Goal: Information Seeking & Learning: Check status

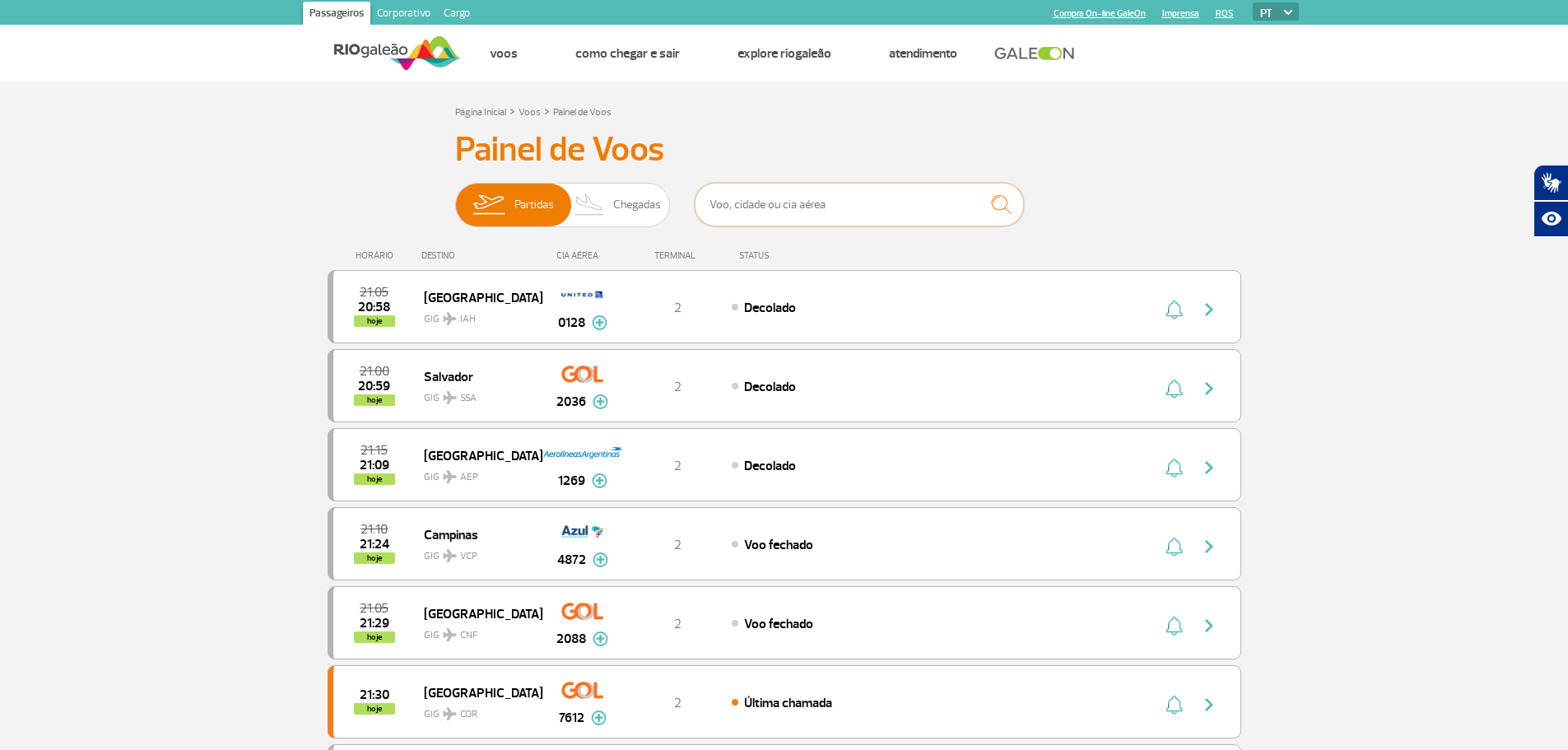
click at [843, 211] on input "text" at bounding box center [859, 204] width 329 height 43
type input "3882"
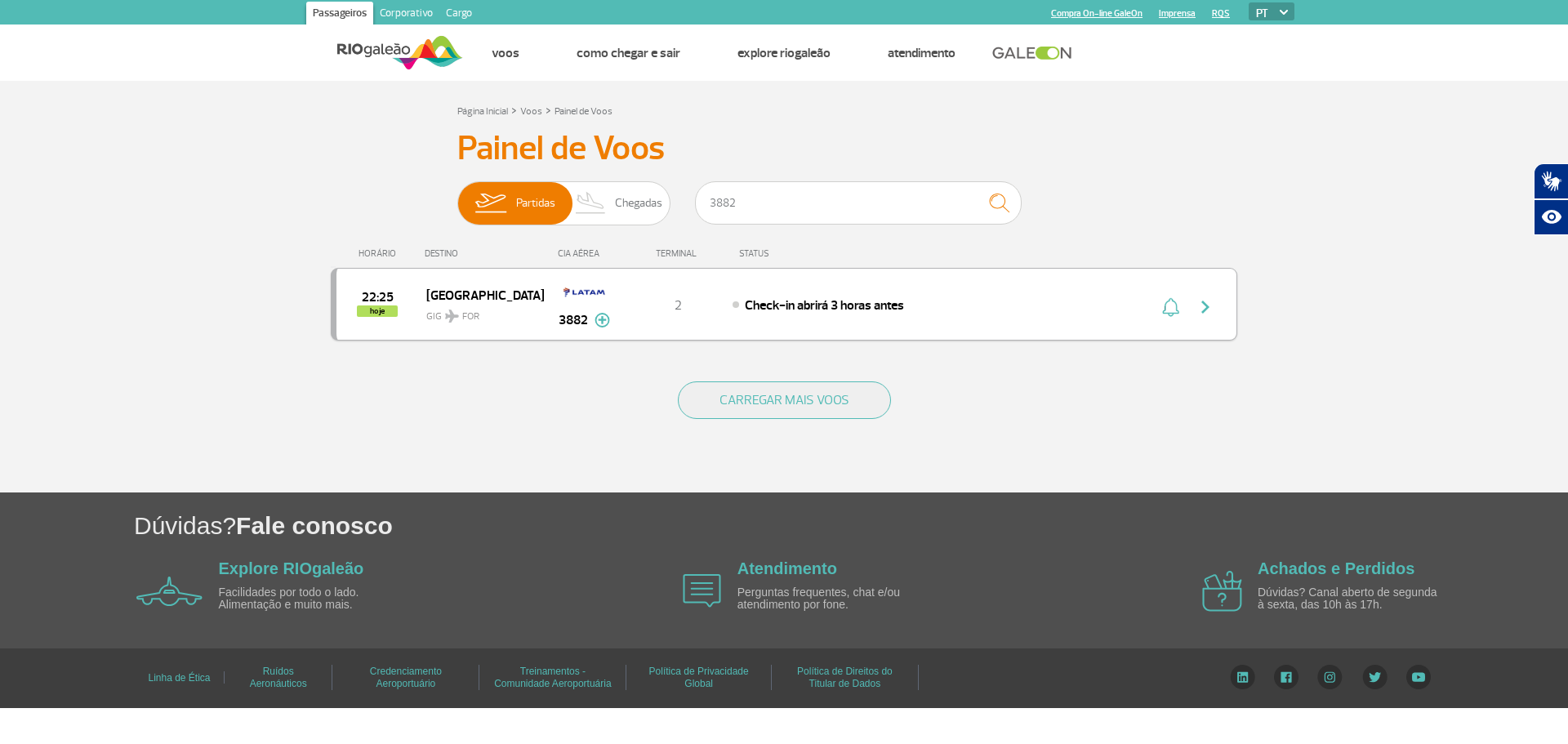
click at [1206, 304] on img "button" at bounding box center [1206, 307] width 20 height 20
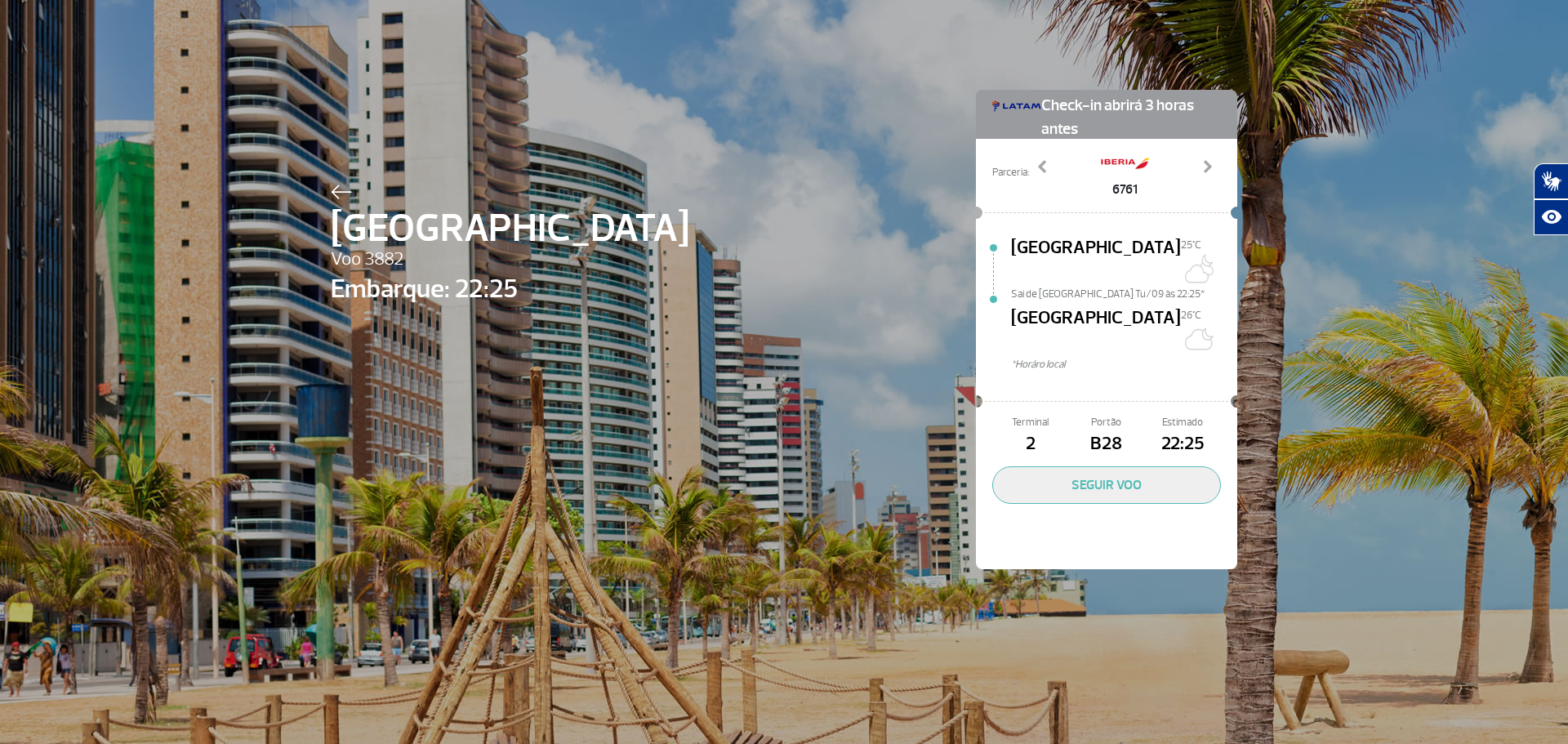
click at [1100, 430] on span "B28" at bounding box center [1106, 444] width 76 height 28
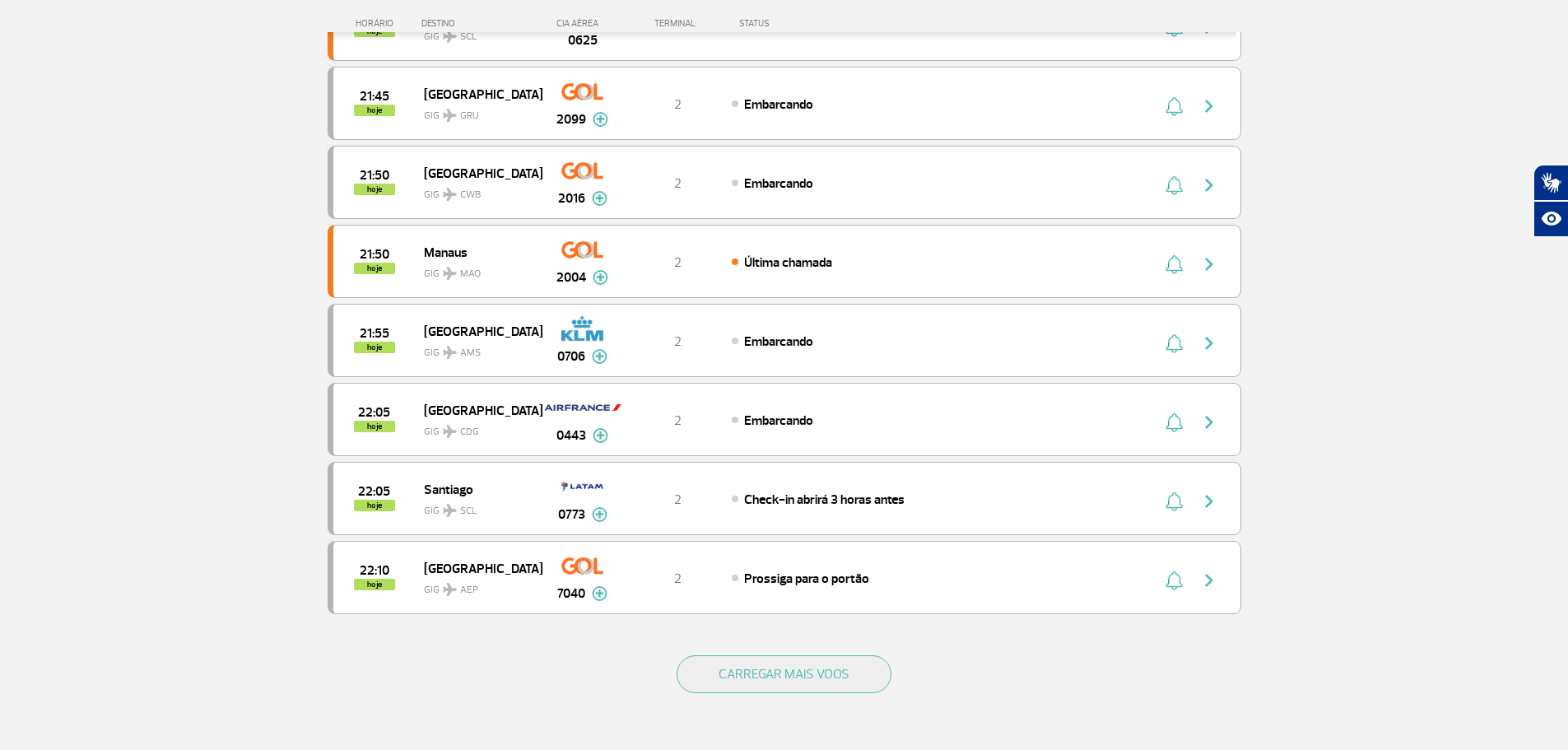
scroll to position [1400, 0]
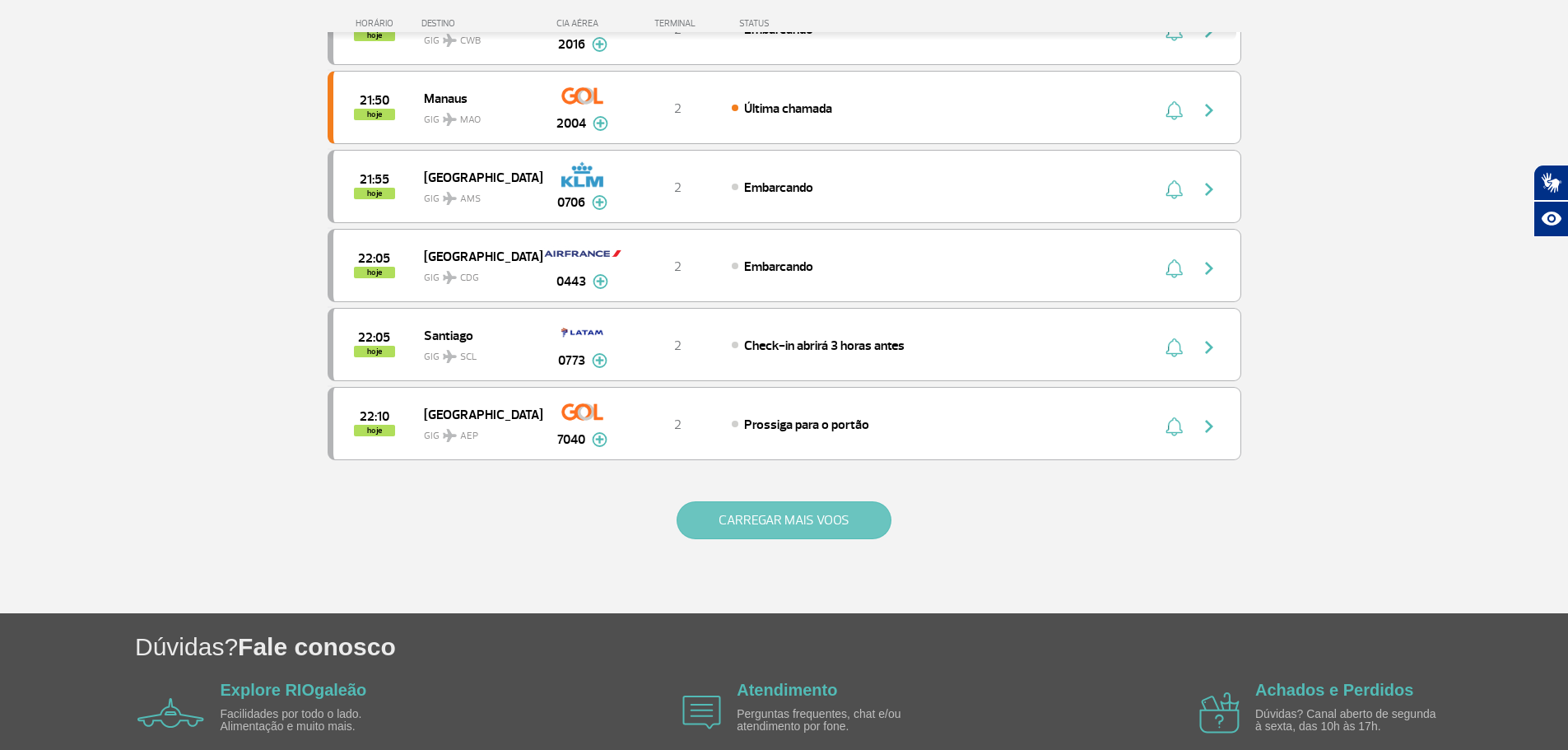
click at [763, 540] on div "CARREGAR MAIS VOOS" at bounding box center [784, 547] width 914 height 133
click at [763, 521] on button "CARREGAR MAIS VOOS" at bounding box center [784, 520] width 215 height 38
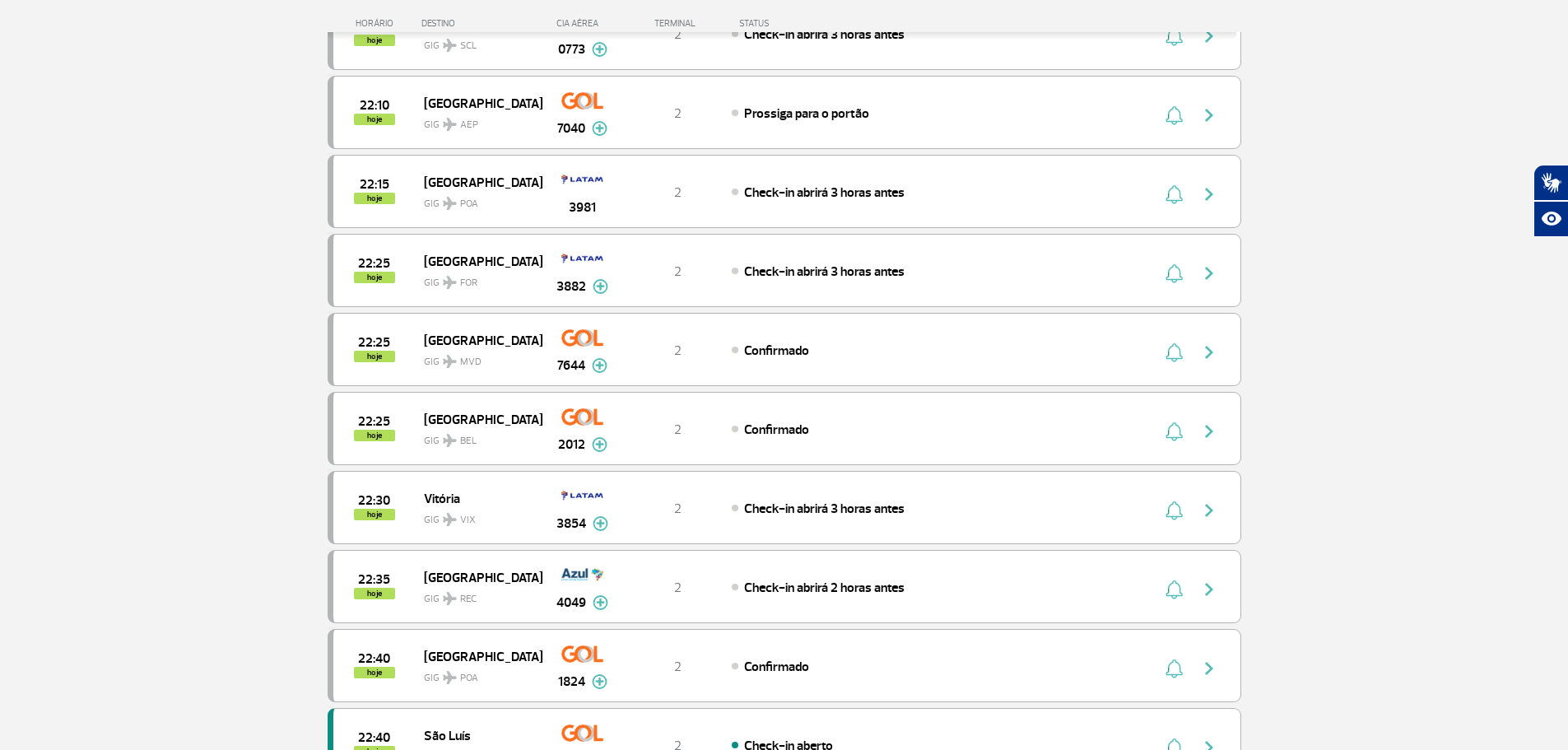
scroll to position [1729, 0]
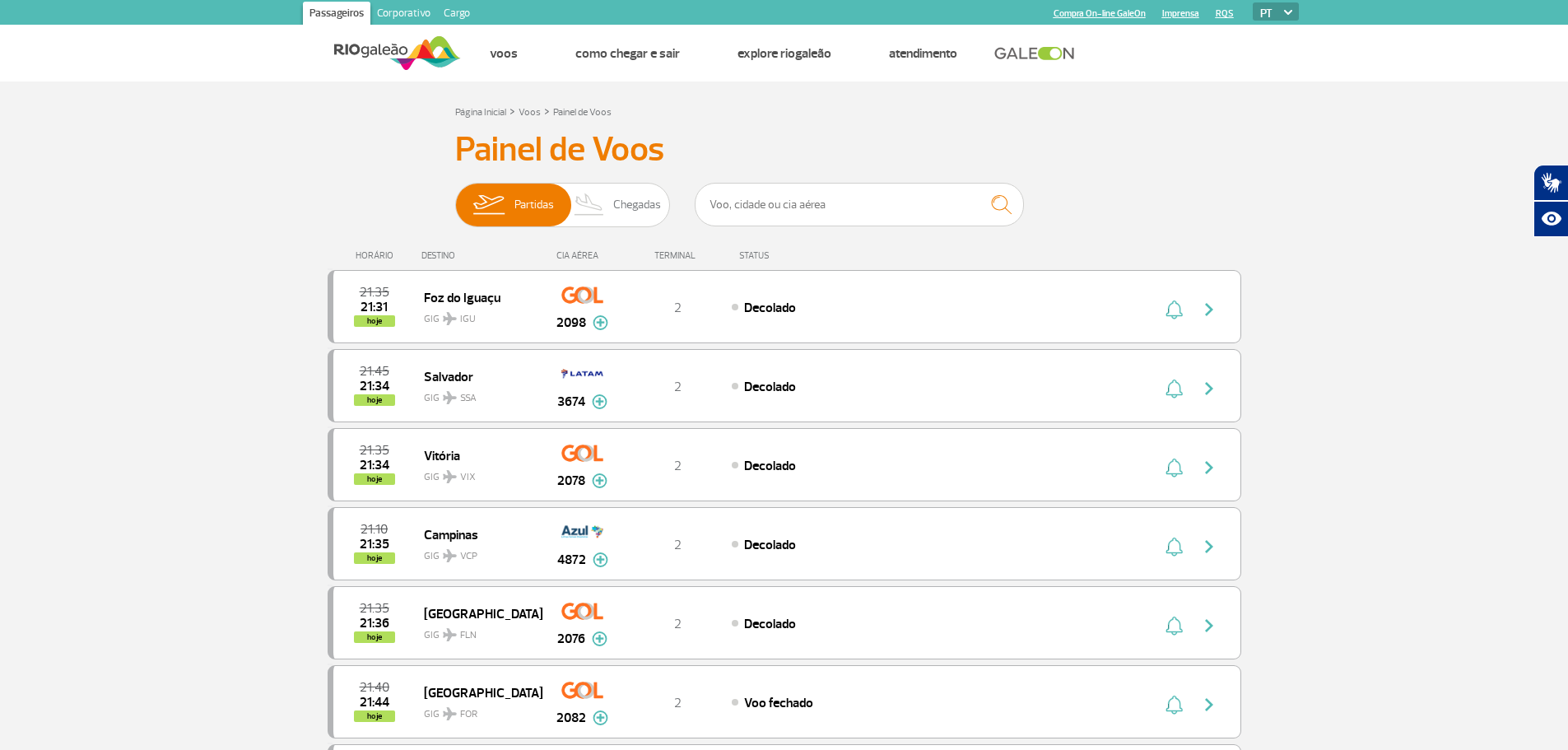
scroll to position [1466, 0]
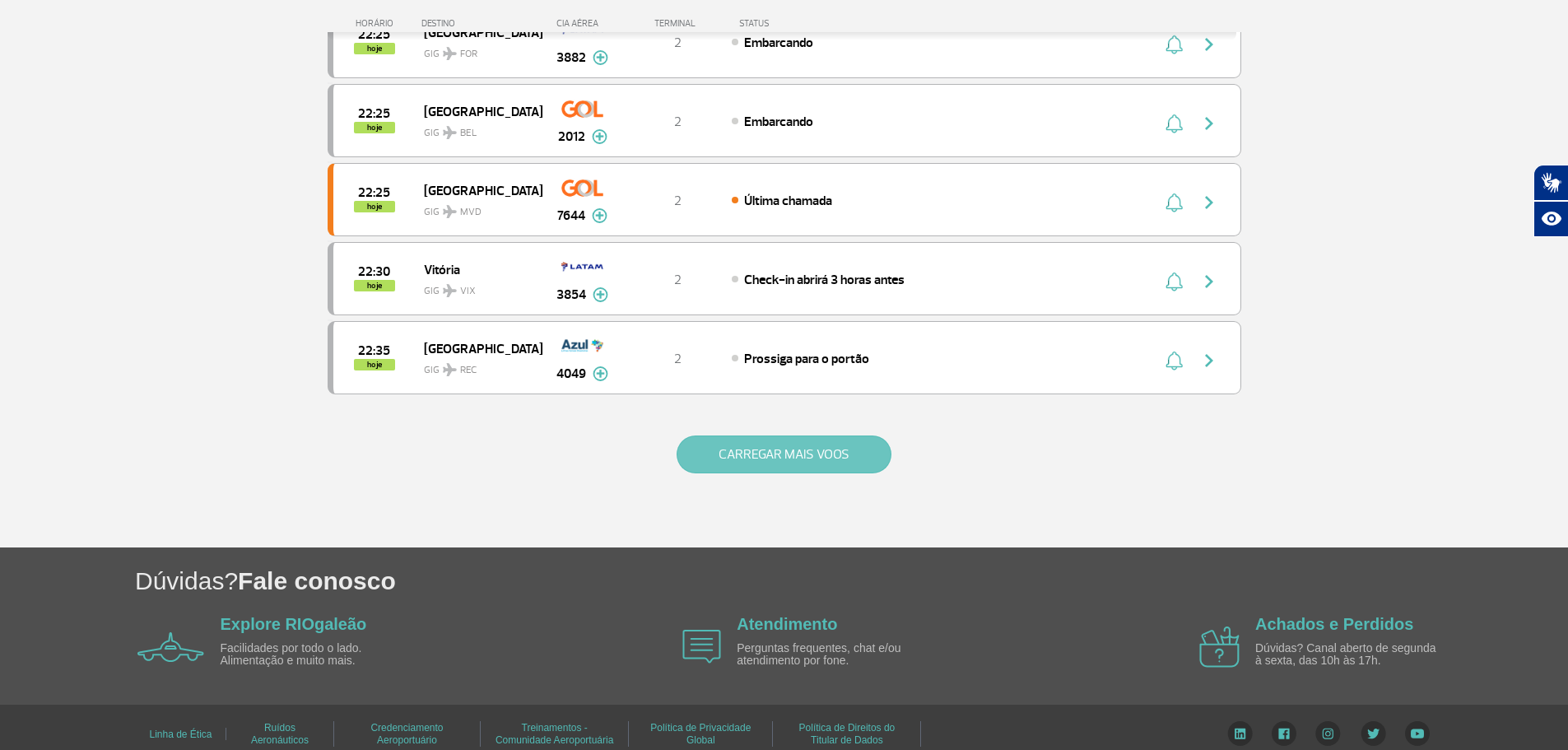
click at [720, 439] on button "CARREGAR MAIS VOOS" at bounding box center [784, 455] width 215 height 38
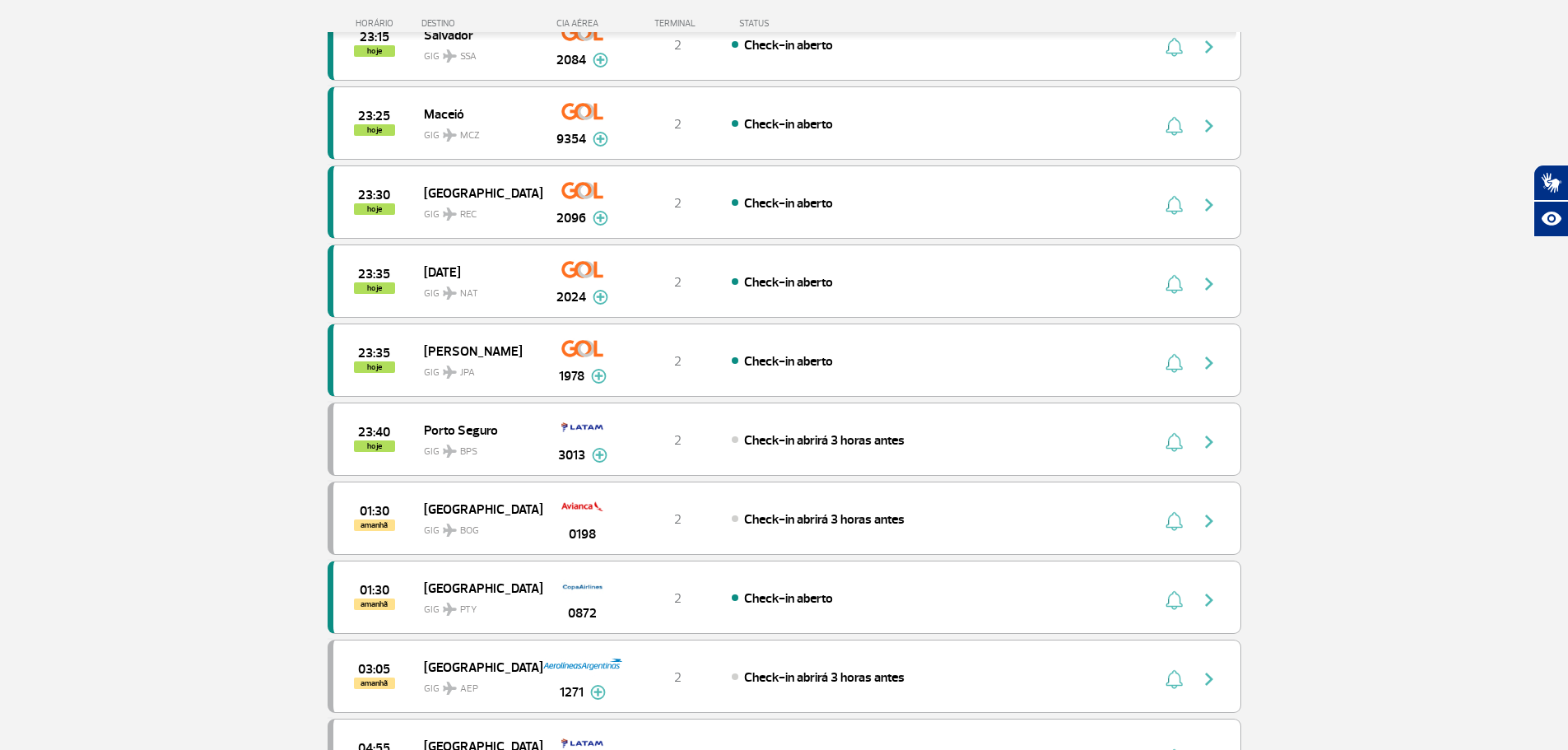
scroll to position [2123, 0]
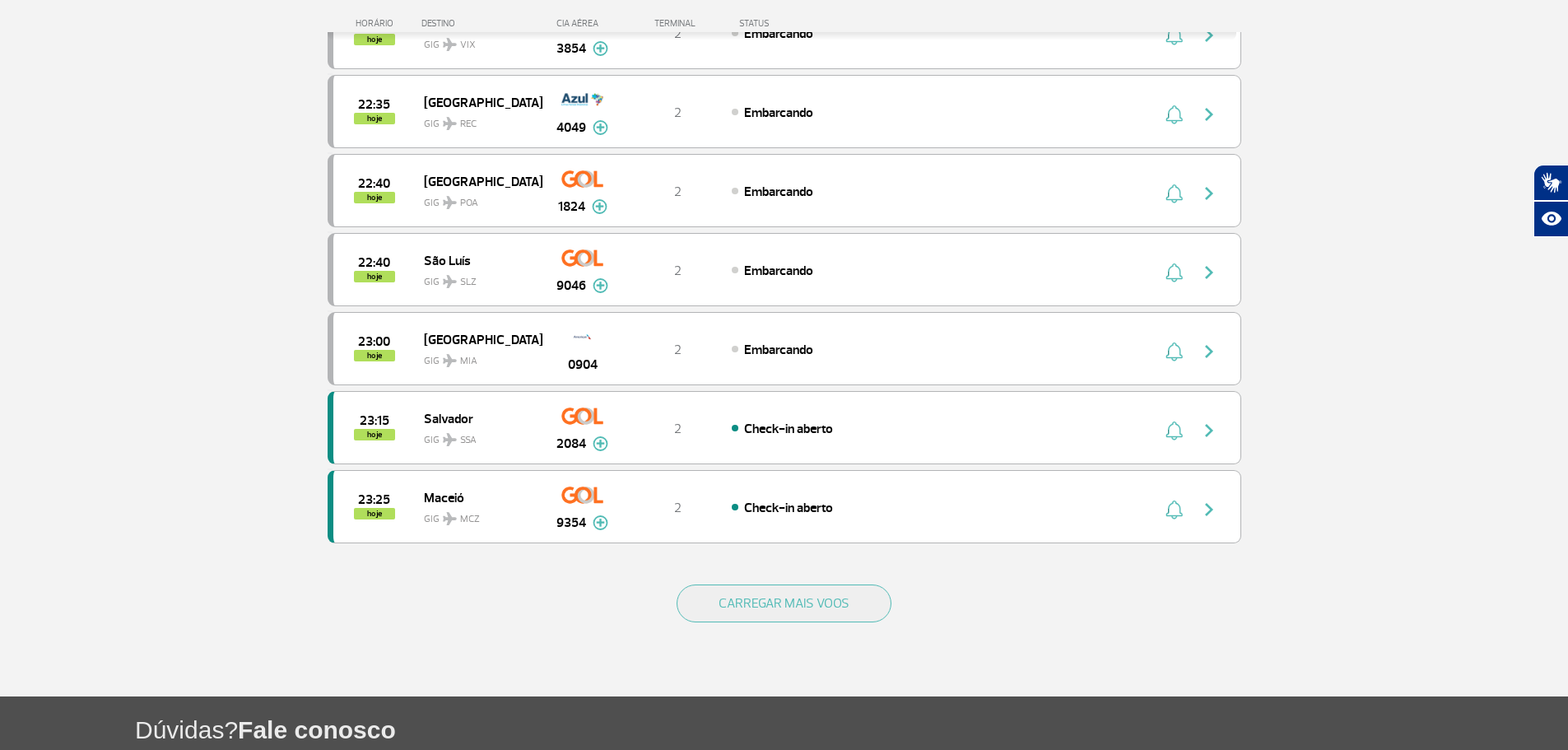
scroll to position [1317, 0]
click at [818, 605] on button "CARREGAR MAIS VOOS" at bounding box center [784, 603] width 215 height 38
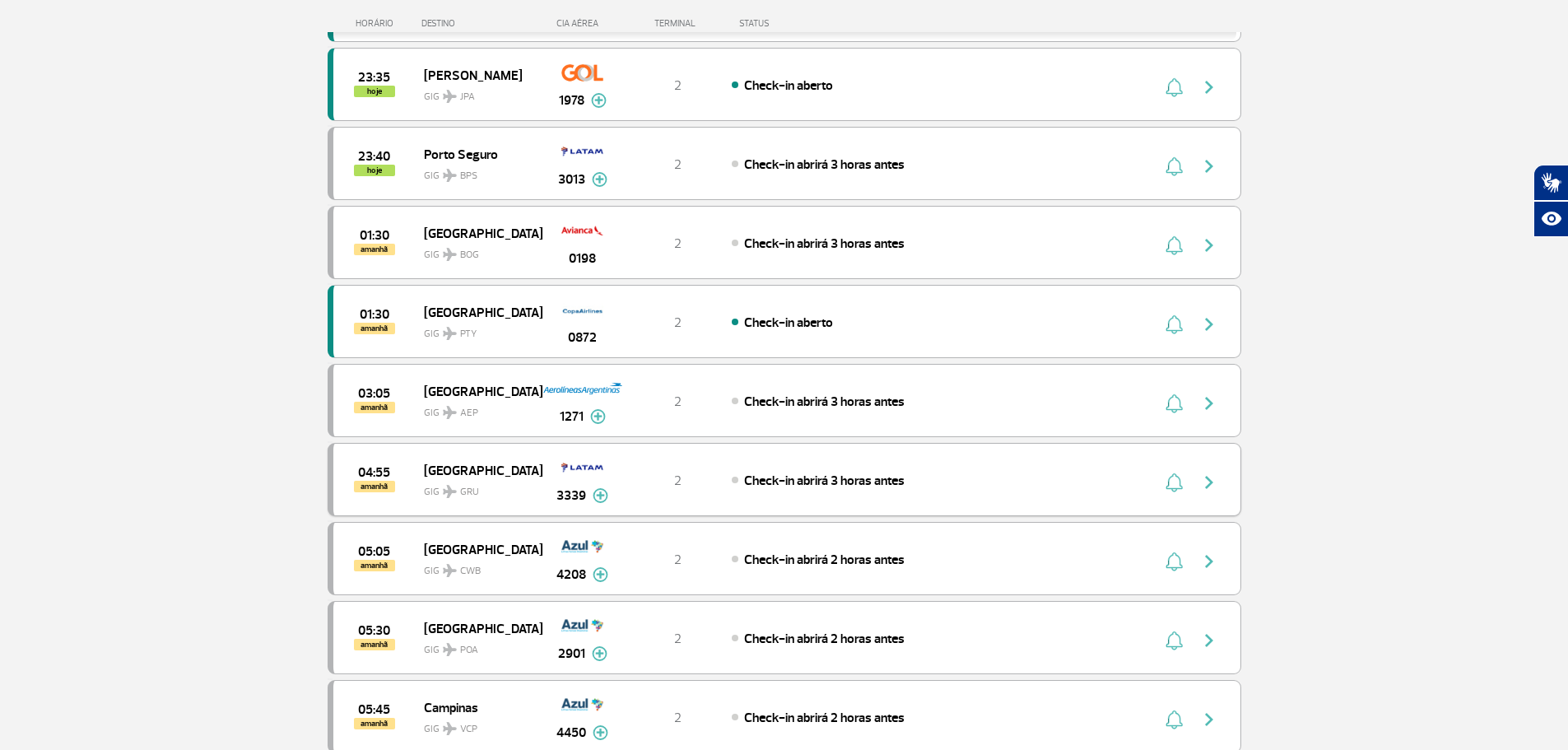
scroll to position [1893, 0]
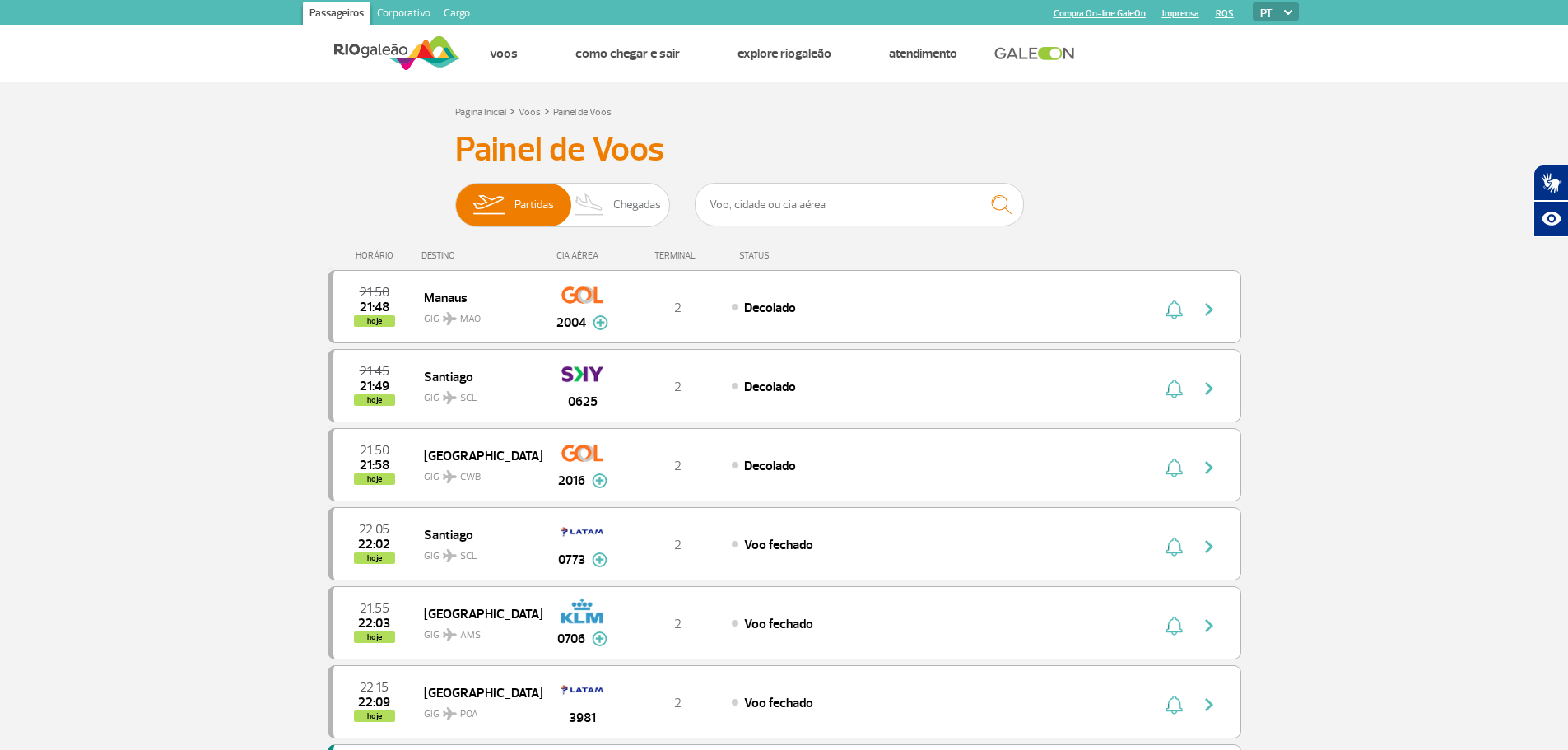
scroll to position [1466, 0]
